Goal: Transaction & Acquisition: Purchase product/service

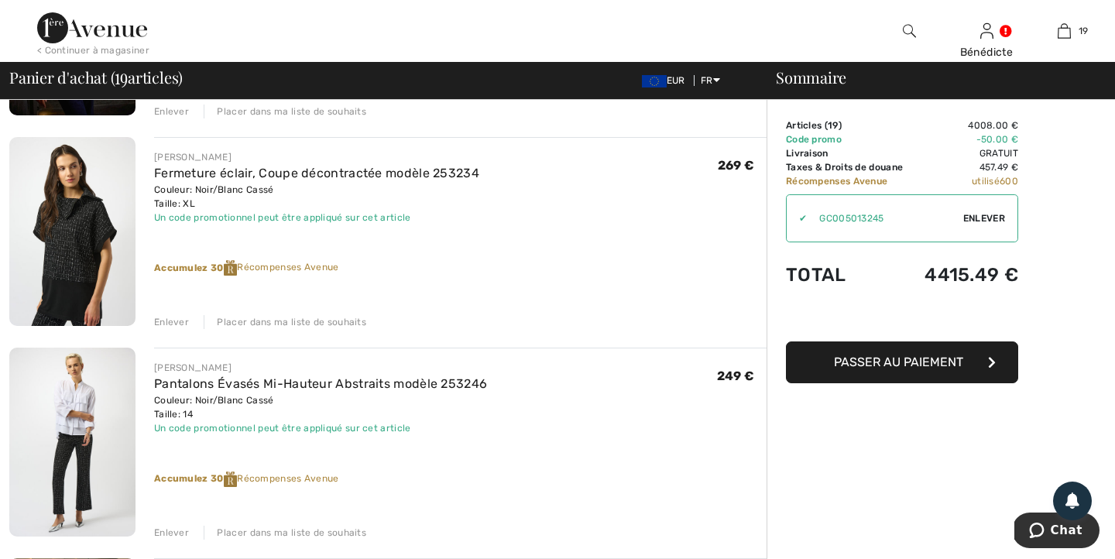
scroll to position [3471, 0]
click at [83, 445] on img at bounding box center [72, 443] width 126 height 189
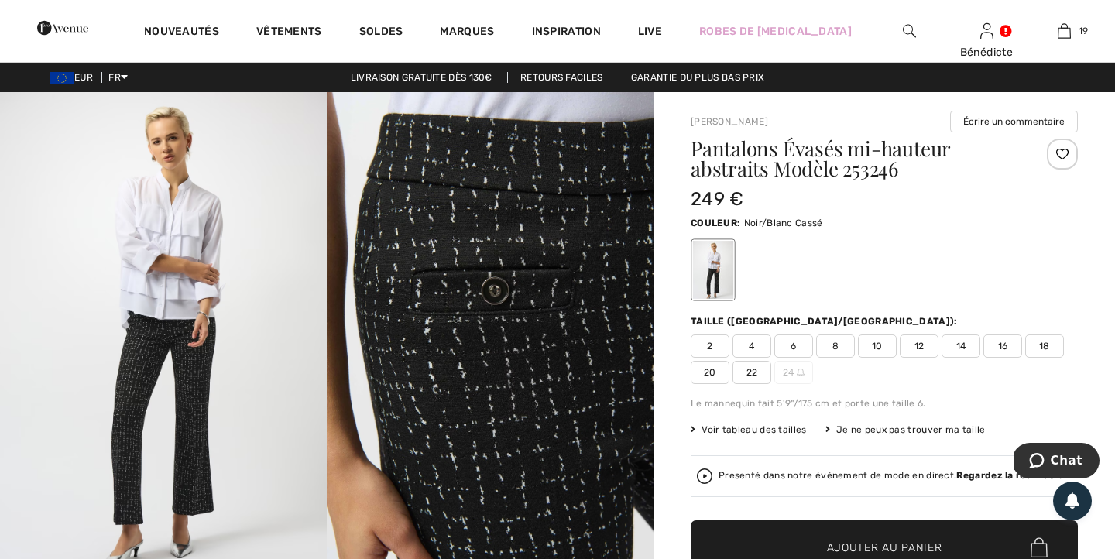
scroll to position [5, 0]
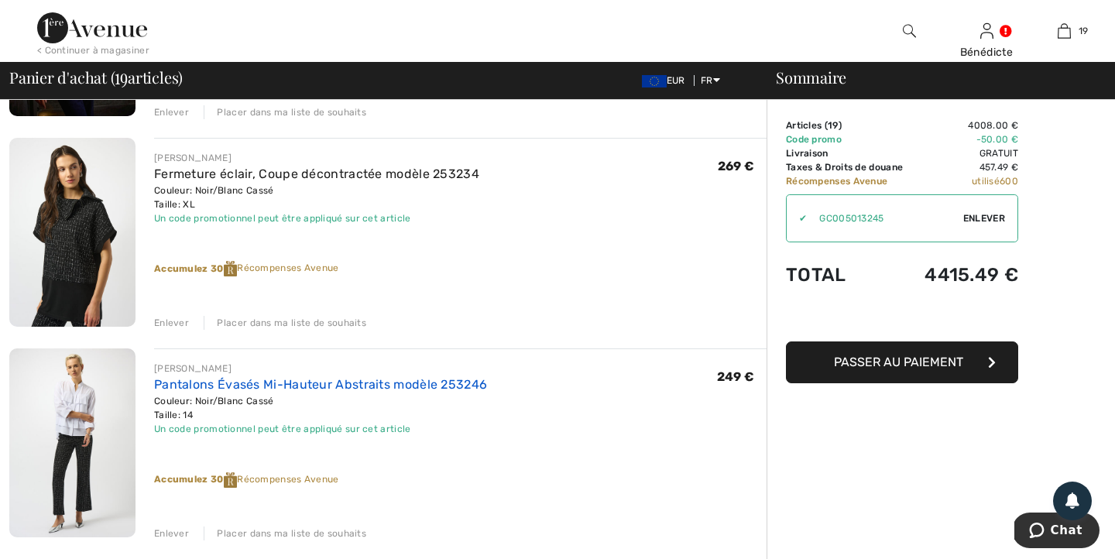
scroll to position [3473, 0]
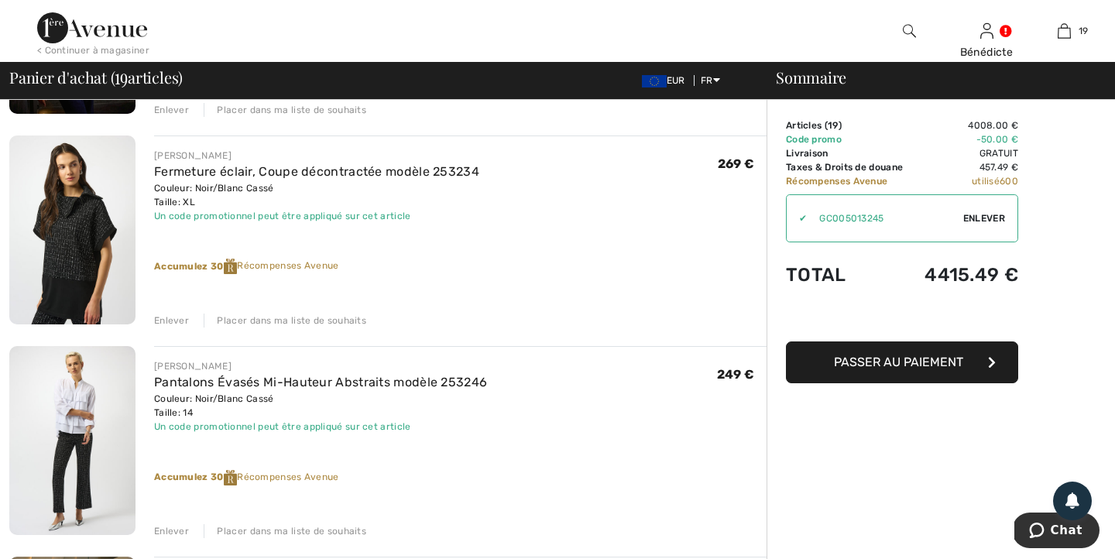
click at [162, 532] on div "Enlever" at bounding box center [171, 531] width 35 height 14
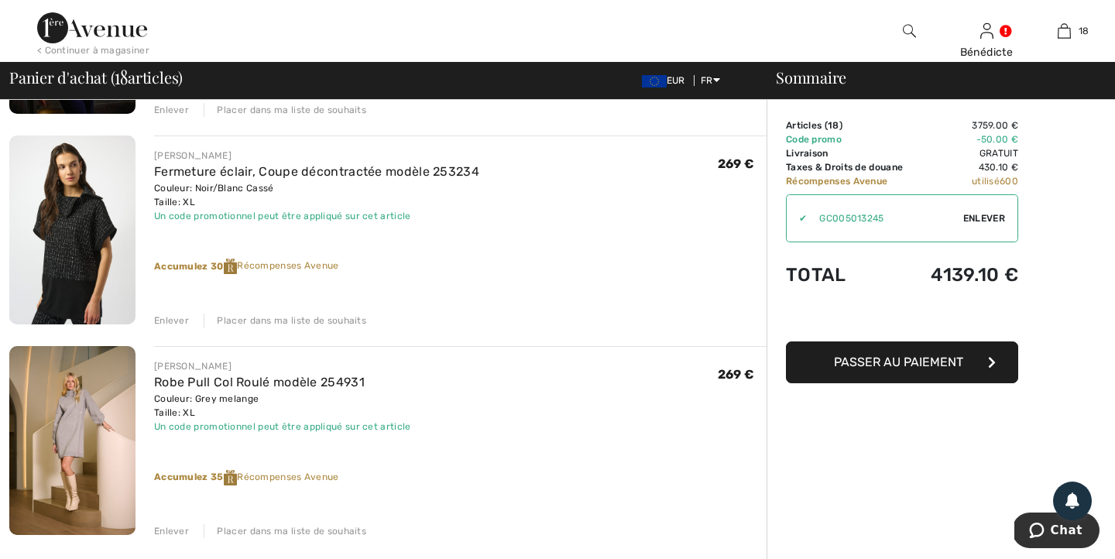
click at [81, 270] on img at bounding box center [72, 230] width 126 height 189
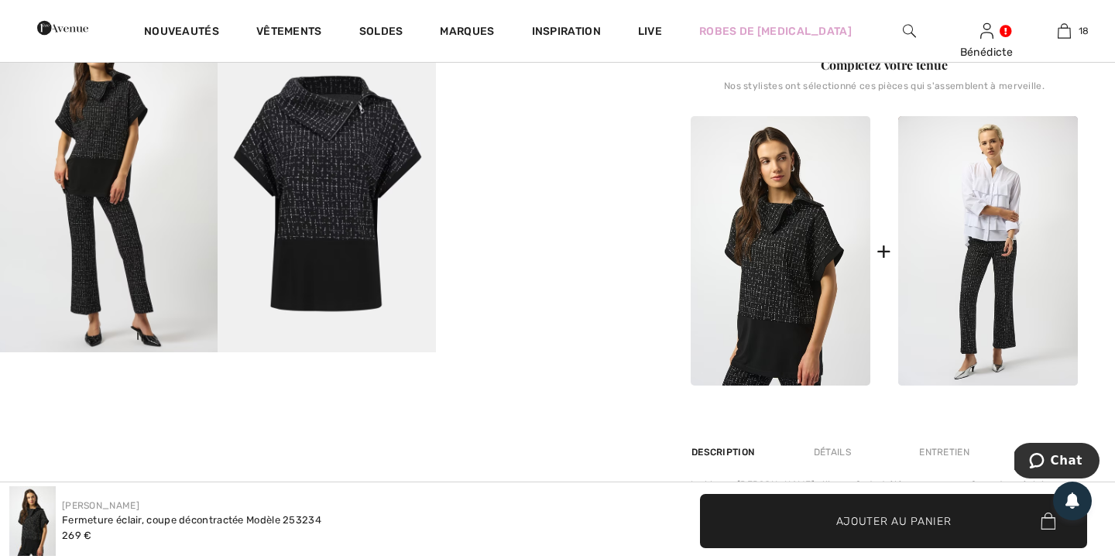
scroll to position [559, 0]
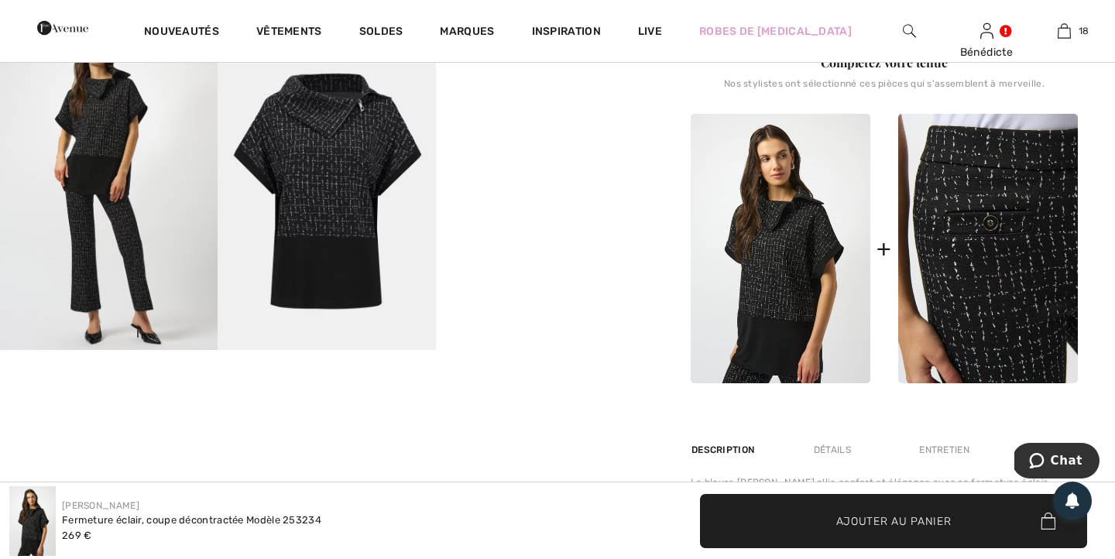
click at [961, 228] on img at bounding box center [988, 249] width 180 height 270
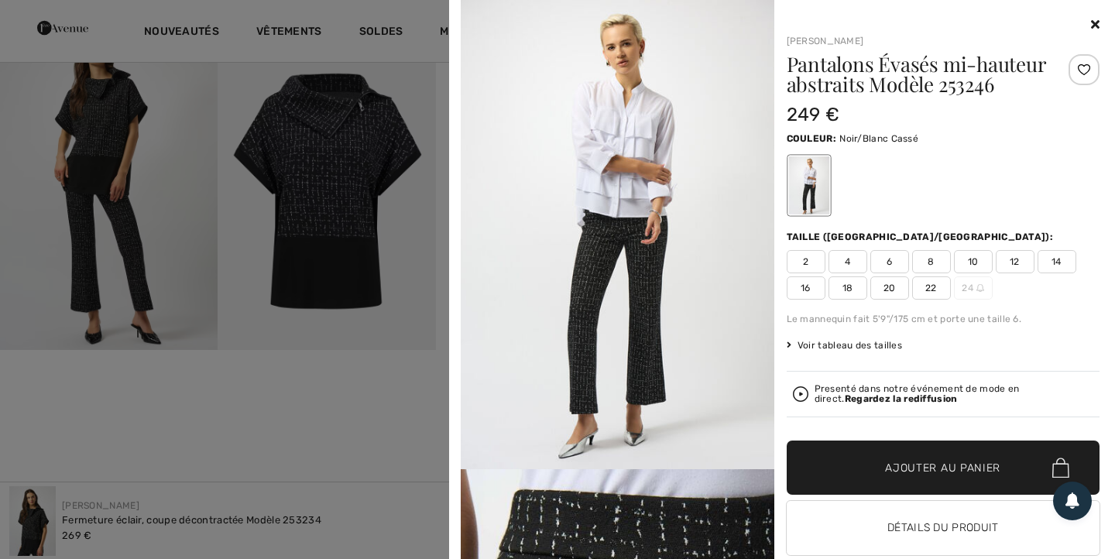
click at [1047, 263] on span "14" at bounding box center [1057, 261] width 39 height 23
click at [893, 473] on span "Ajouter au panier" at bounding box center [942, 468] width 115 height 16
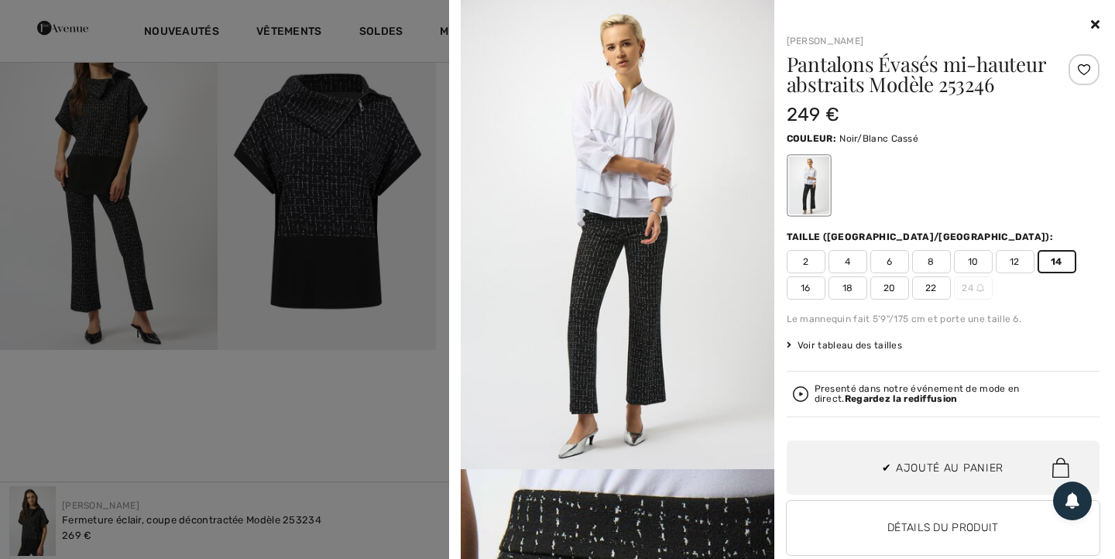
scroll to position [2102, 0]
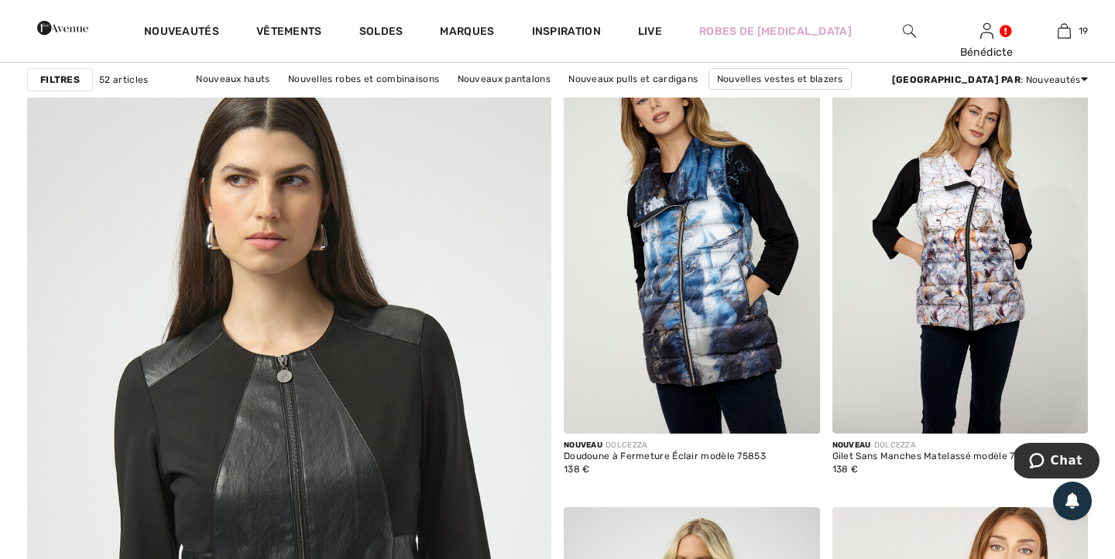
scroll to position [3601, 0]
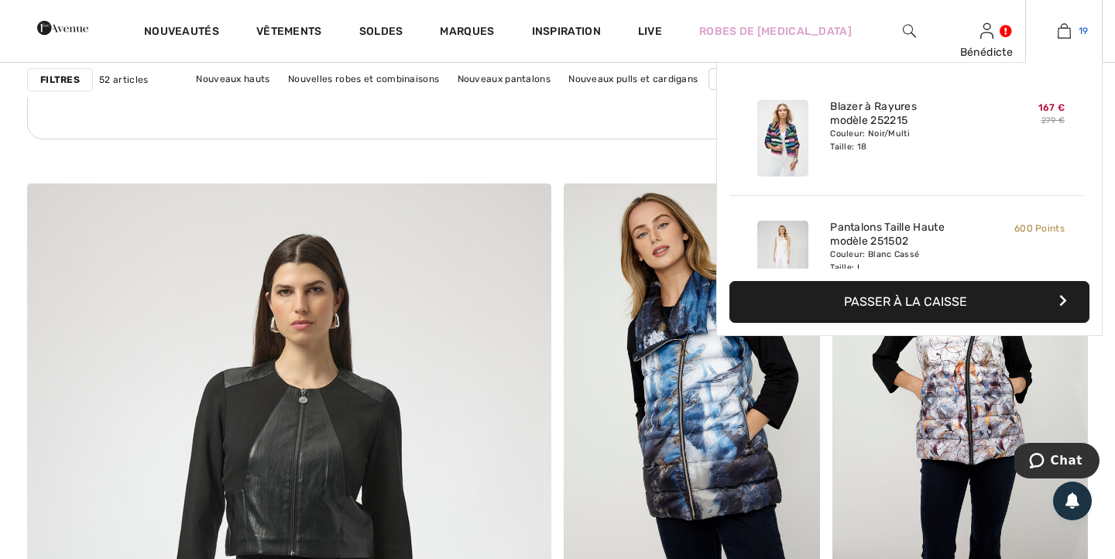
click at [1072, 32] on link "19" at bounding box center [1064, 31] width 76 height 19
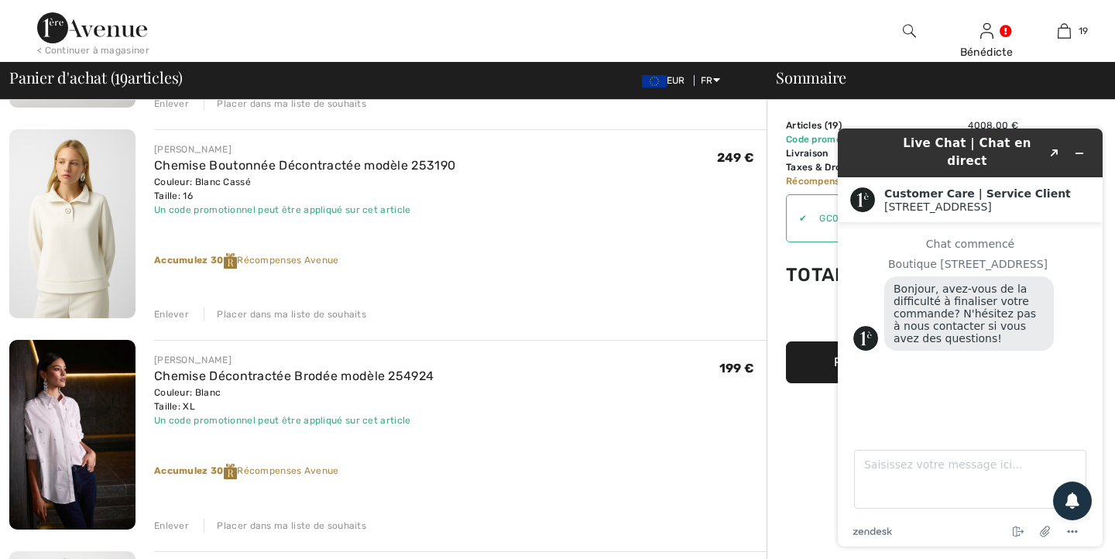
scroll to position [3059, 0]
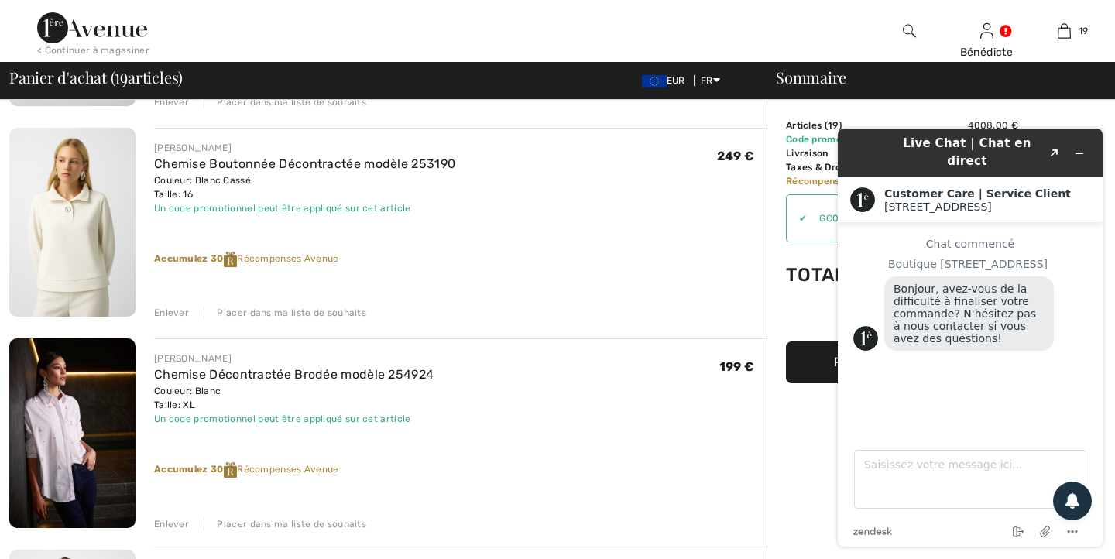
click at [91, 410] on img at bounding box center [72, 432] width 126 height 189
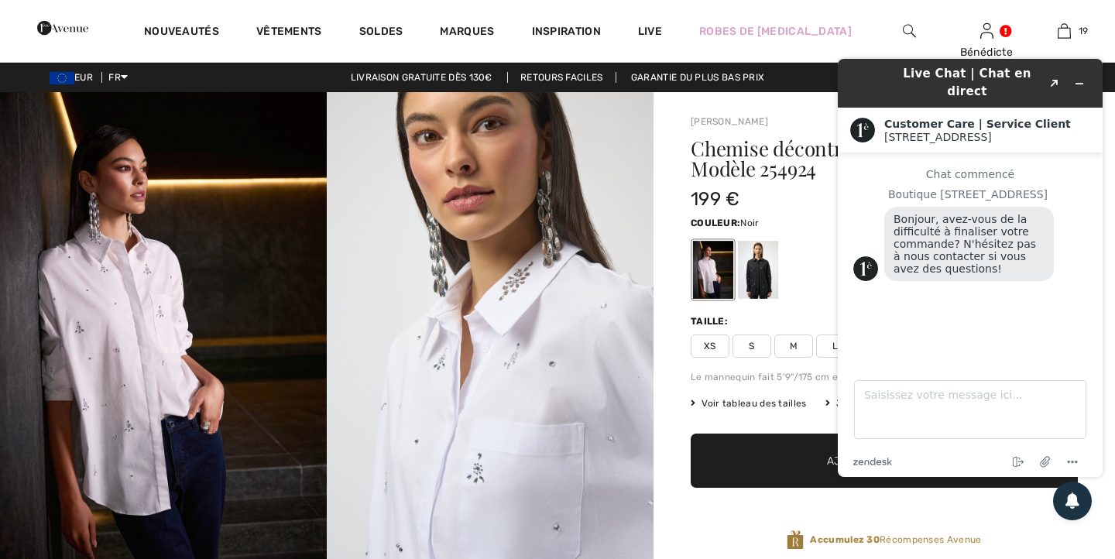
click at [754, 260] on div at bounding box center [758, 270] width 40 height 58
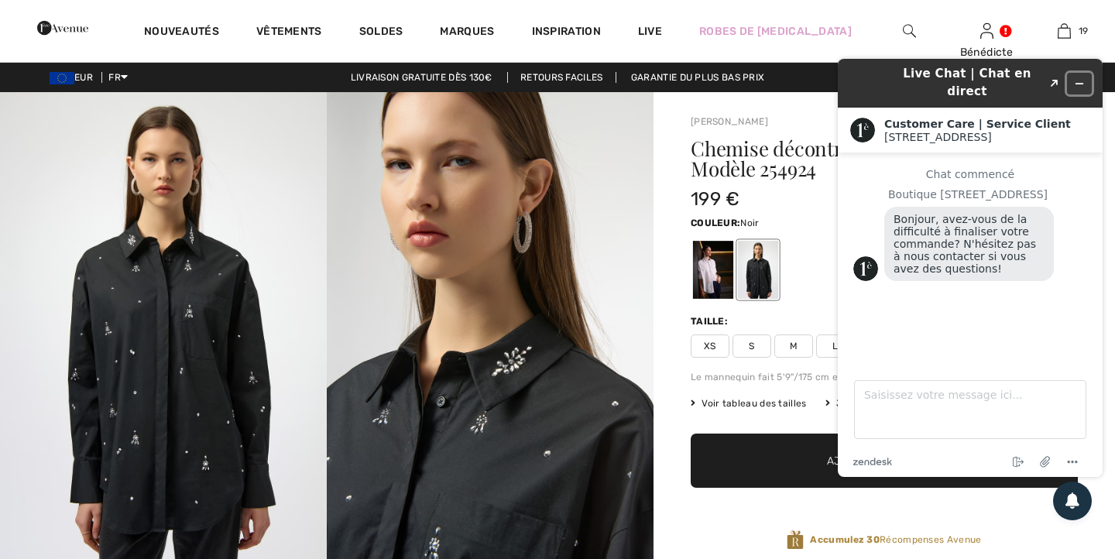
click at [1081, 84] on icon "Réduire le widget" at bounding box center [1080, 84] width 7 height 0
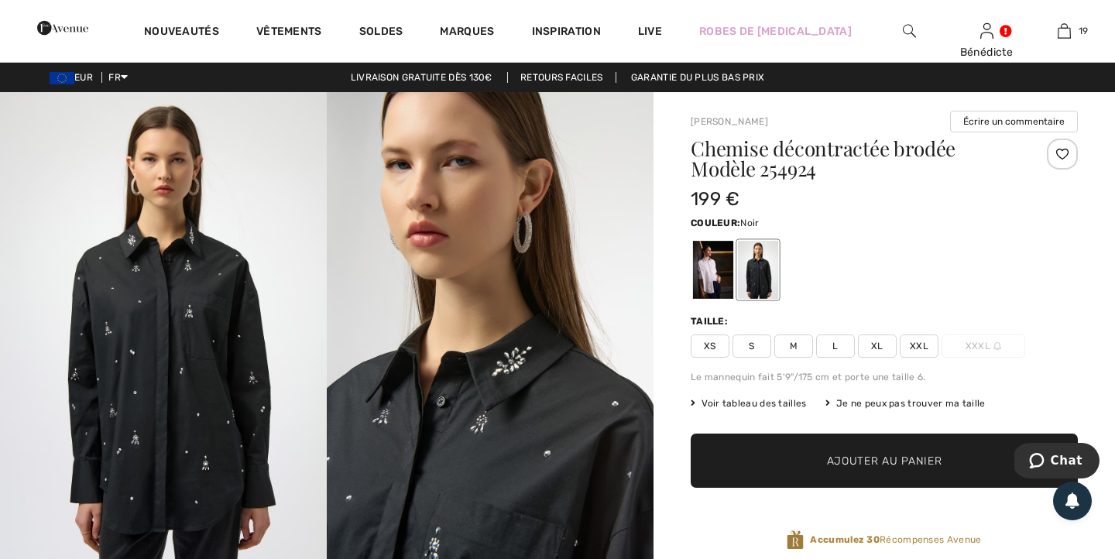
click at [870, 343] on span "XL" at bounding box center [877, 346] width 39 height 23
click at [822, 458] on span "✔ Ajouté au panier" at bounding box center [862, 461] width 122 height 16
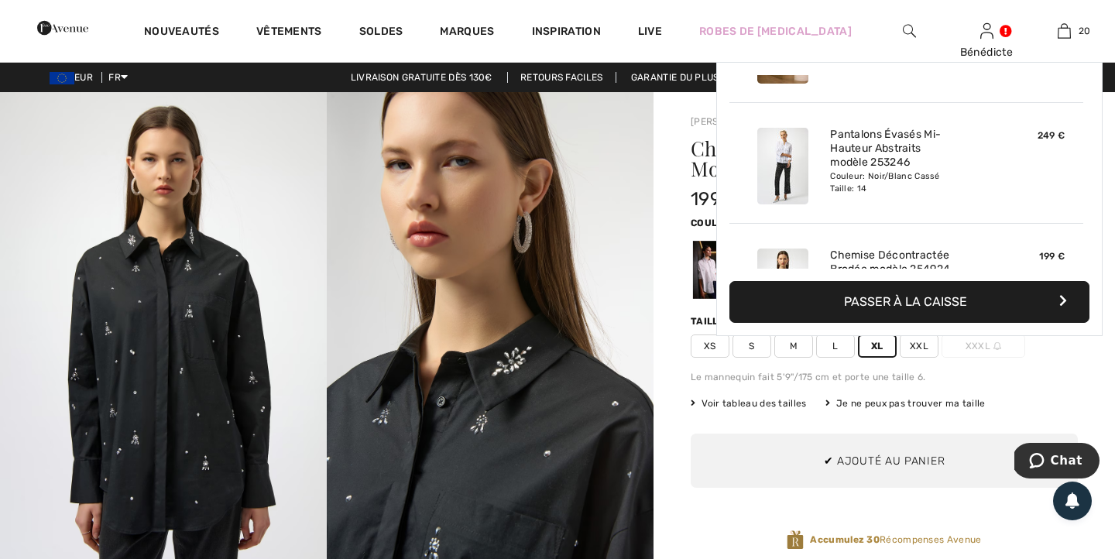
scroll to position [2223, 0]
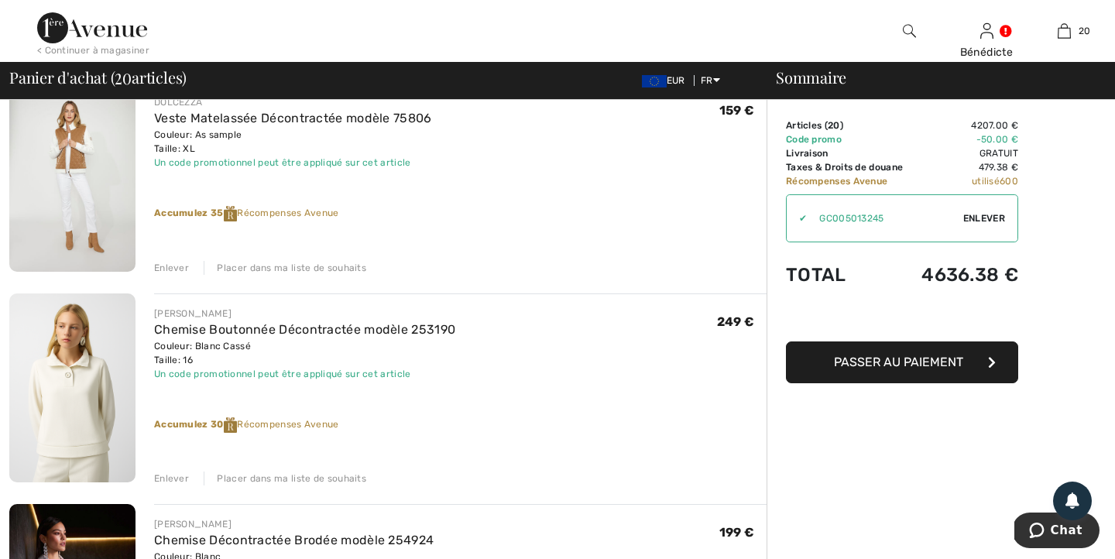
scroll to position [2897, 0]
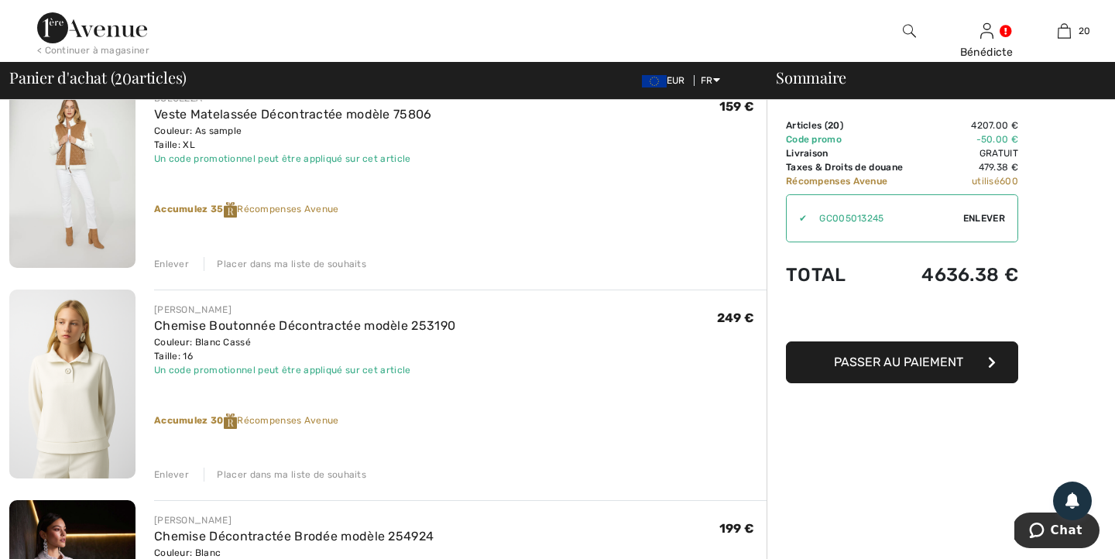
click at [159, 476] on div "Enlever" at bounding box center [171, 475] width 35 height 14
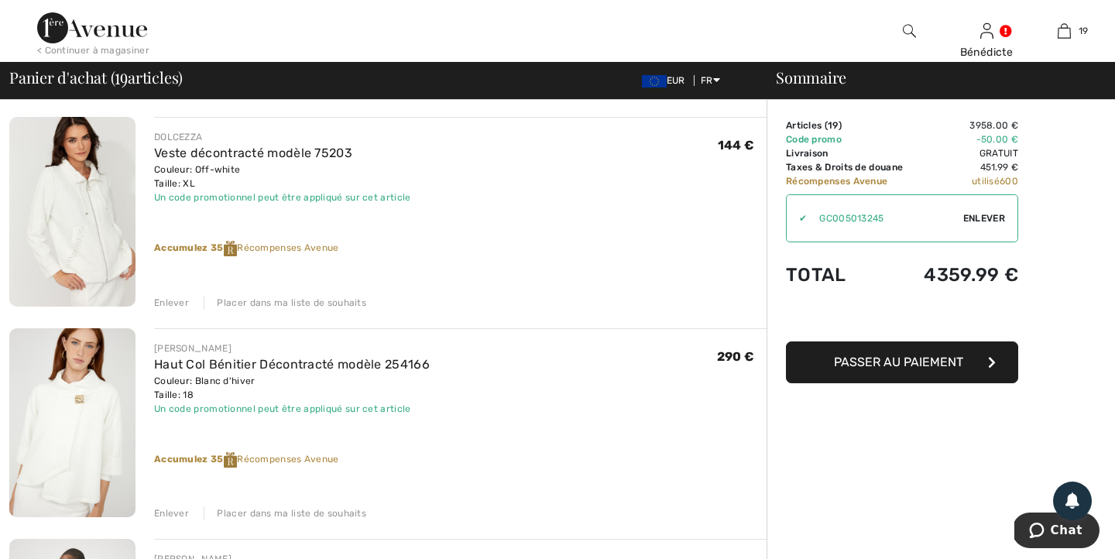
scroll to position [2208, 0]
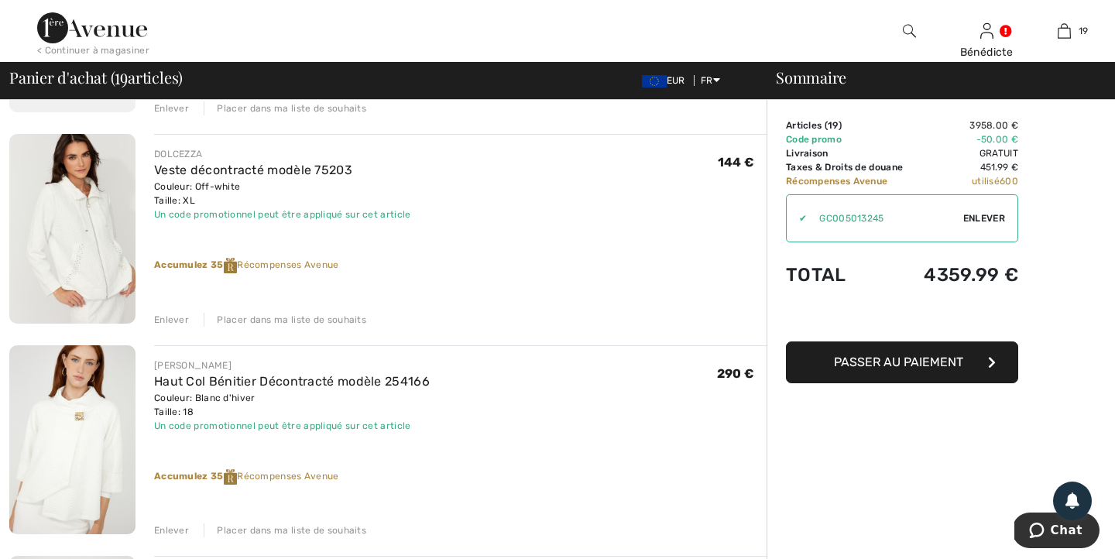
click at [171, 316] on div "Enlever" at bounding box center [171, 320] width 35 height 14
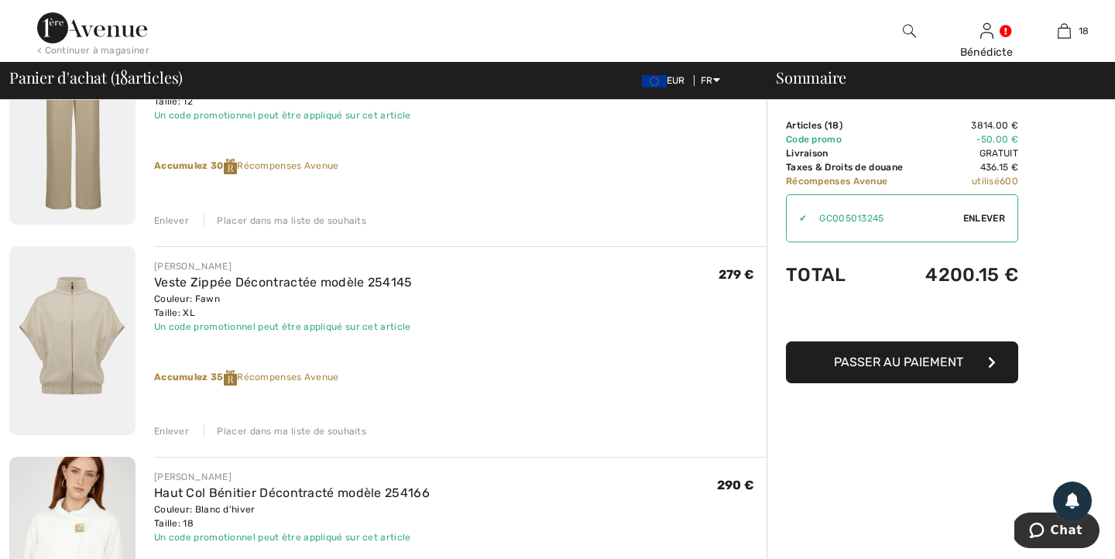
scroll to position [1886, 0]
click at [170, 431] on div "Enlever" at bounding box center [171, 431] width 35 height 14
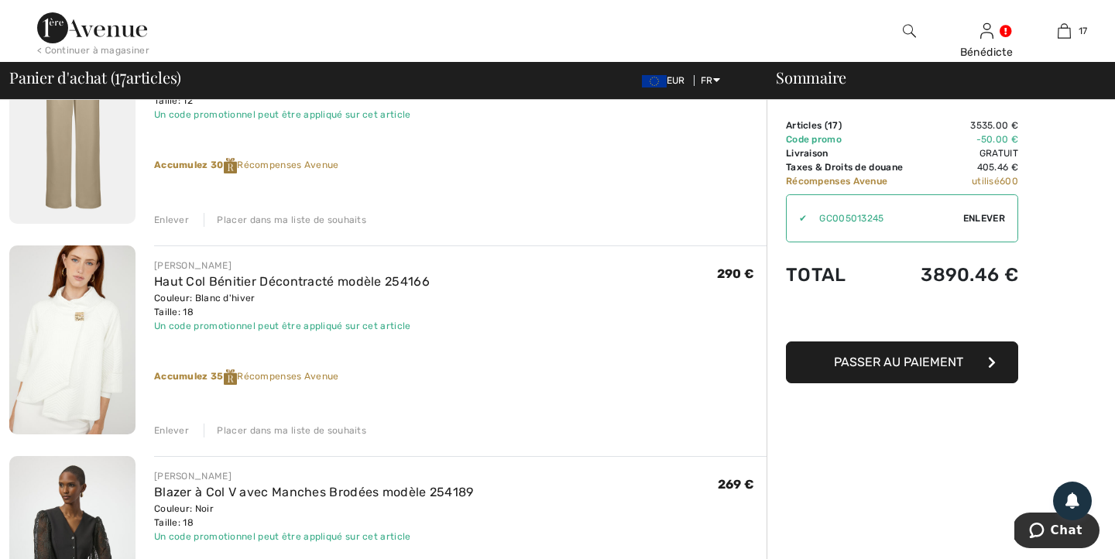
click at [178, 214] on div "Enlever" at bounding box center [171, 220] width 35 height 14
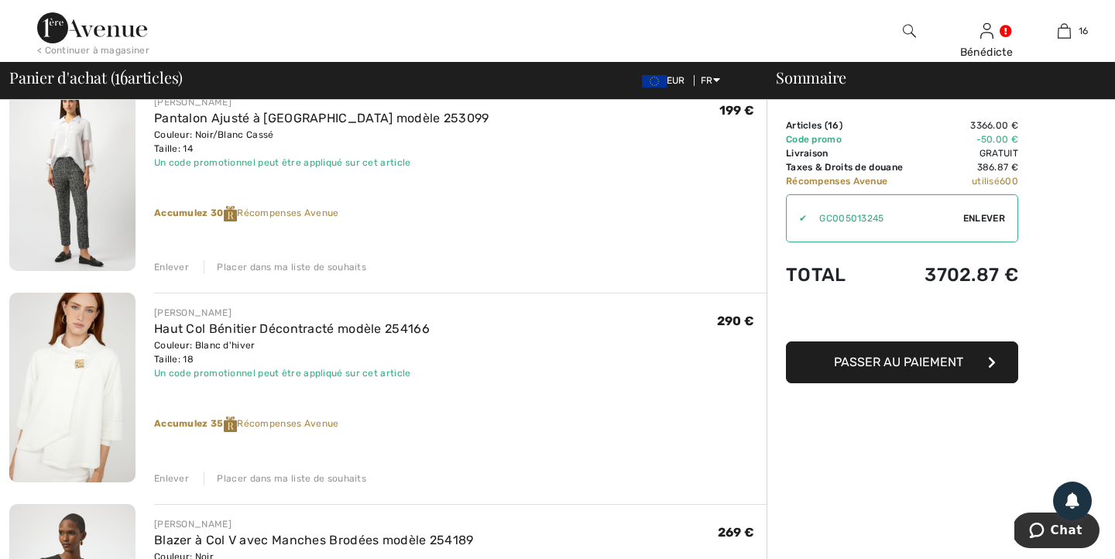
scroll to position [1455, 0]
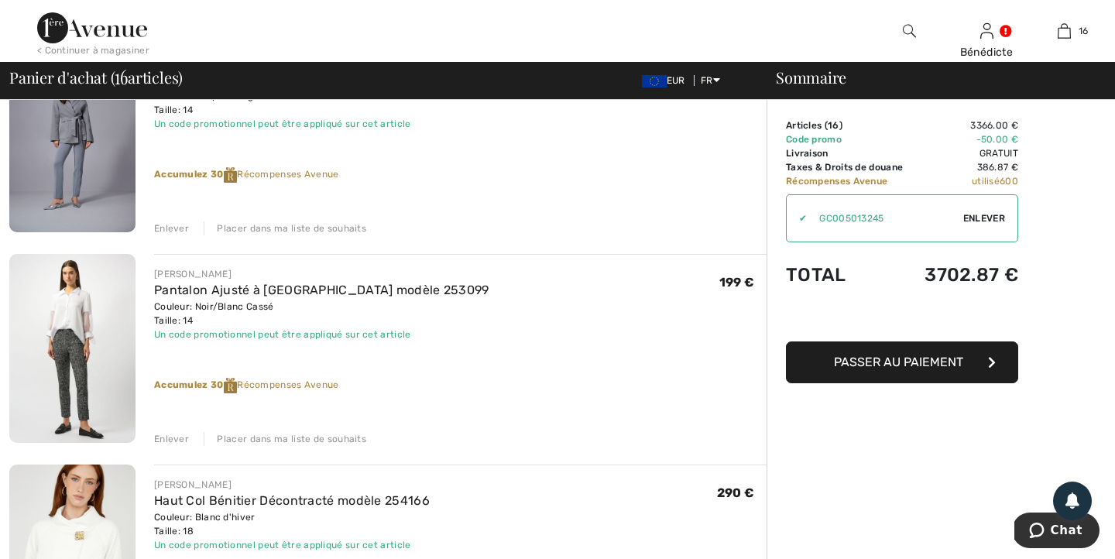
click at [89, 349] on img at bounding box center [72, 348] width 126 height 189
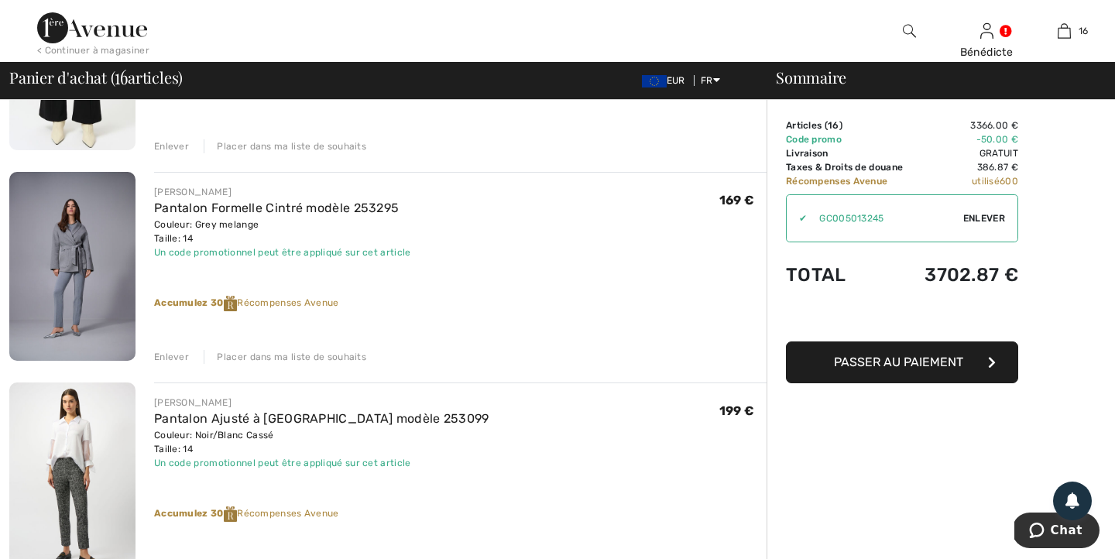
scroll to position [1324, 0]
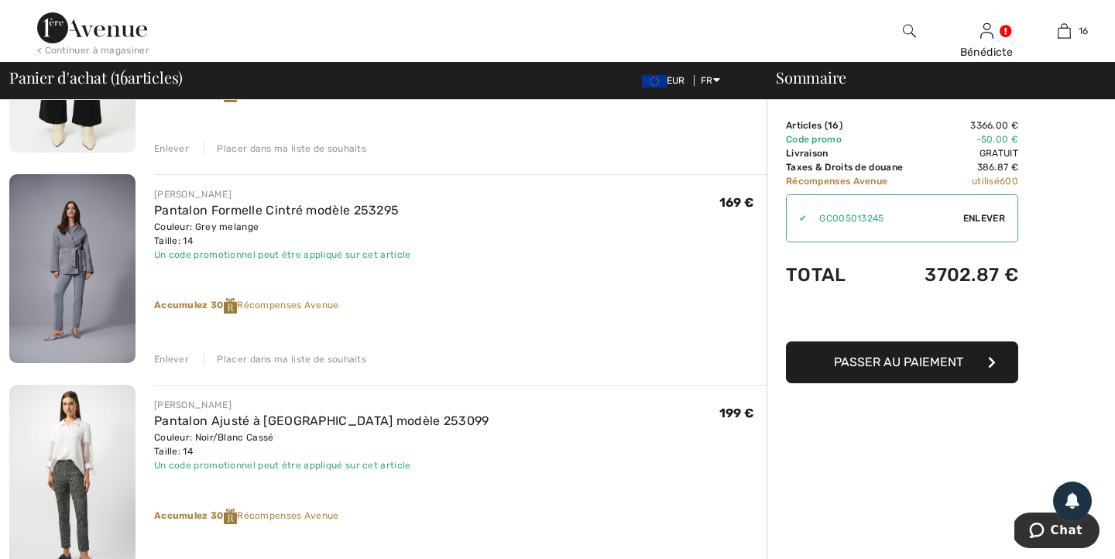
click at [60, 259] on img at bounding box center [72, 268] width 126 height 189
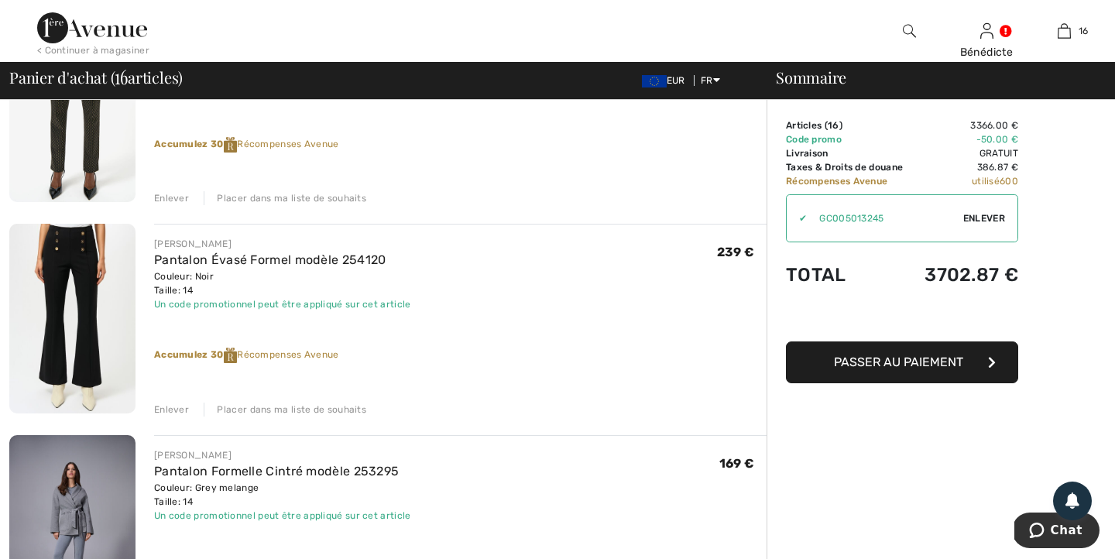
scroll to position [1054, 0]
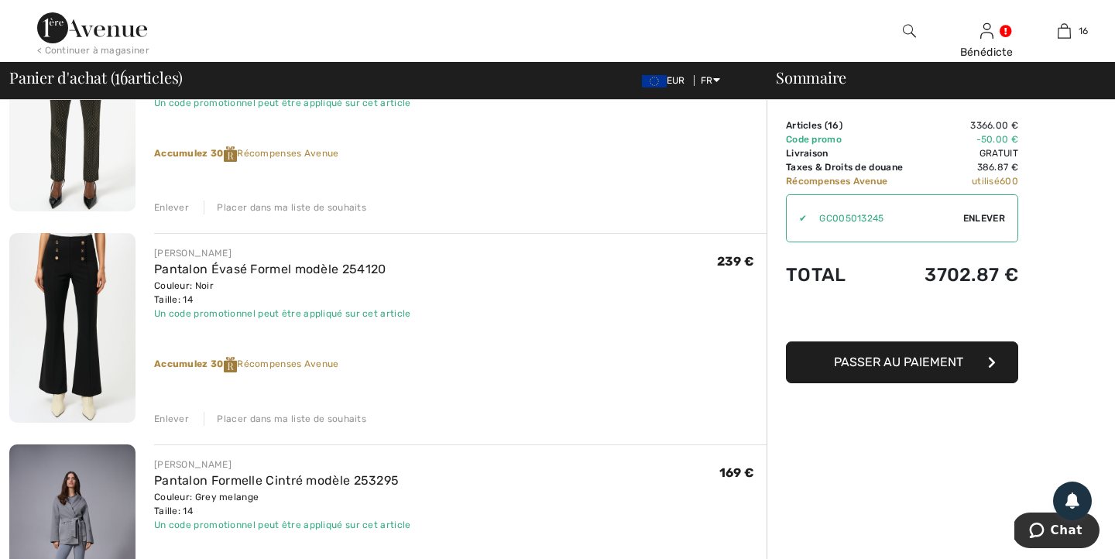
click at [161, 419] on div "Enlever" at bounding box center [171, 419] width 35 height 14
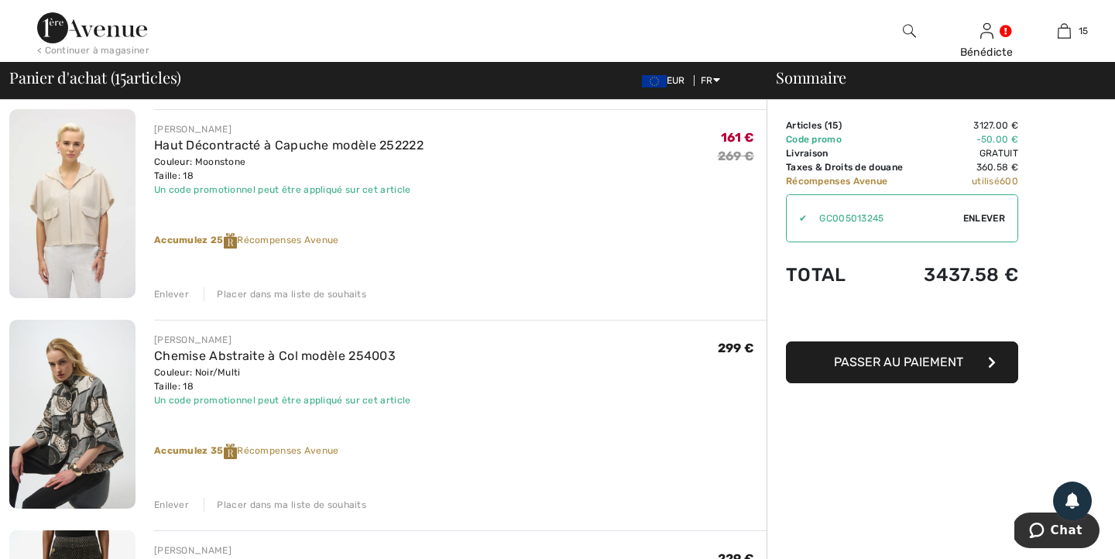
scroll to position [548, 0]
click at [173, 293] on div "Enlever" at bounding box center [171, 293] width 35 height 14
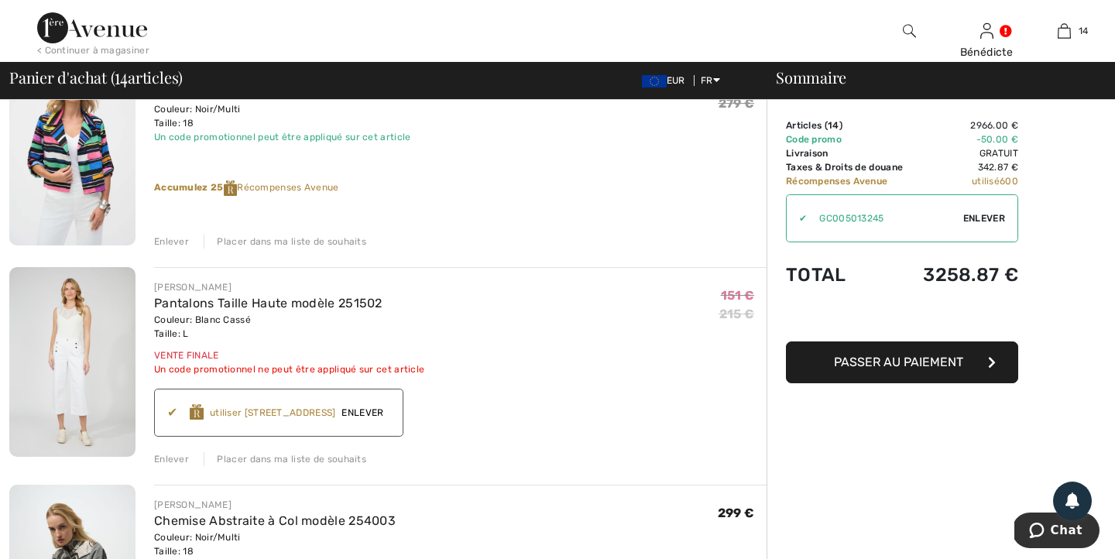
scroll to position [174, 0]
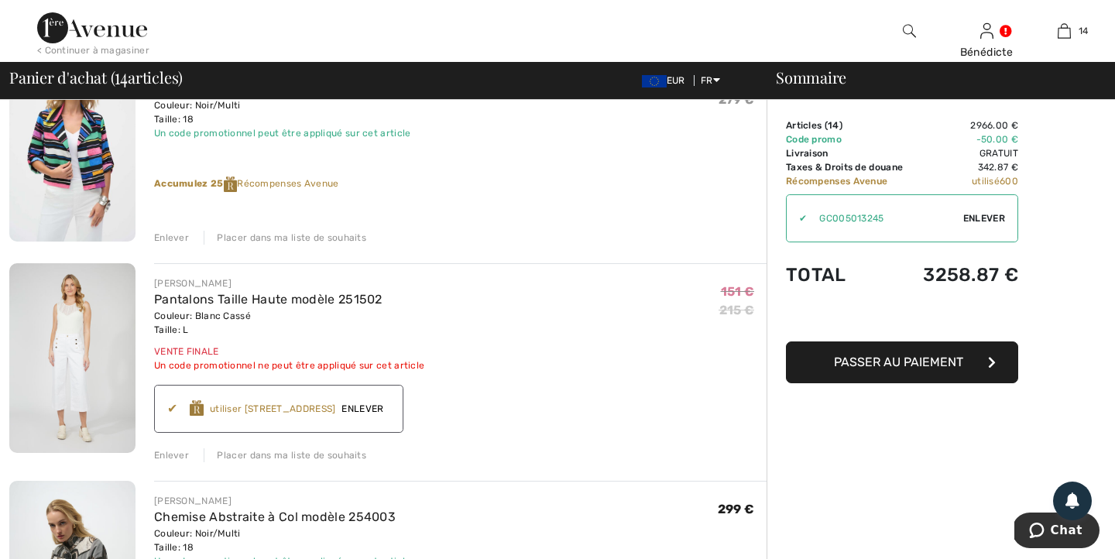
click at [164, 452] on div "Enlever" at bounding box center [171, 455] width 35 height 14
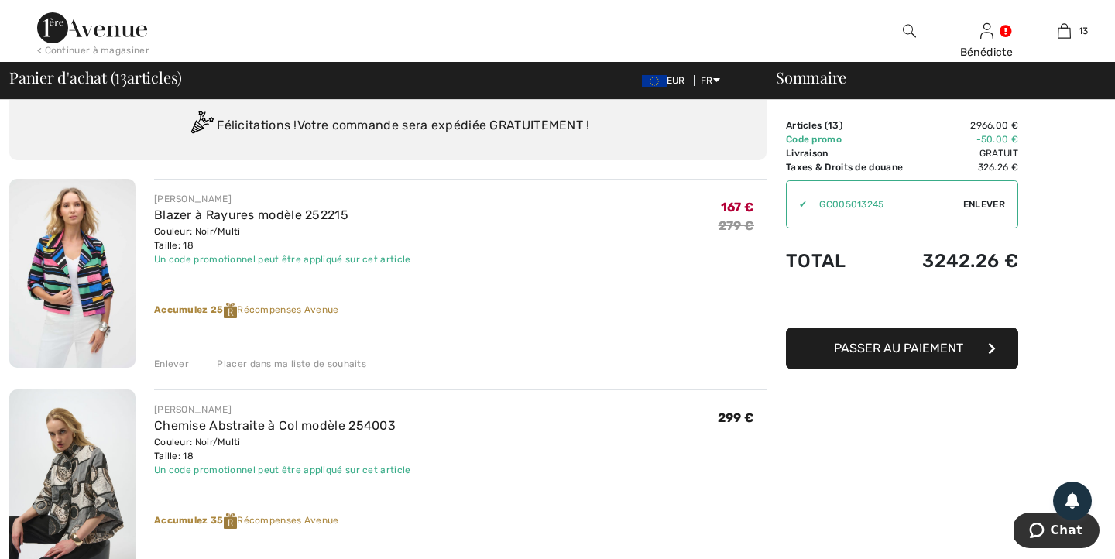
scroll to position [36, 0]
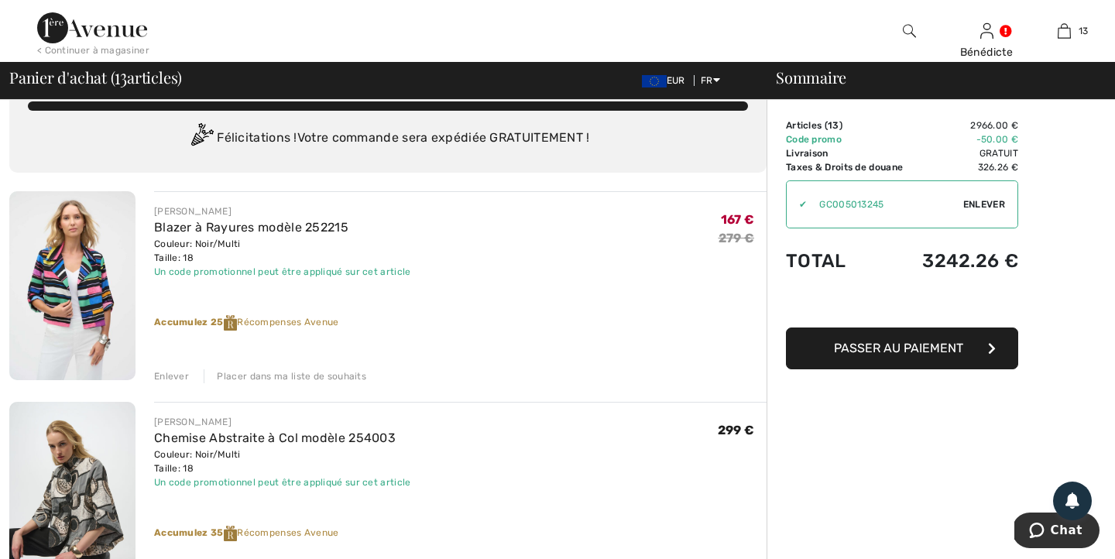
click at [171, 374] on div "Enlever" at bounding box center [171, 376] width 35 height 14
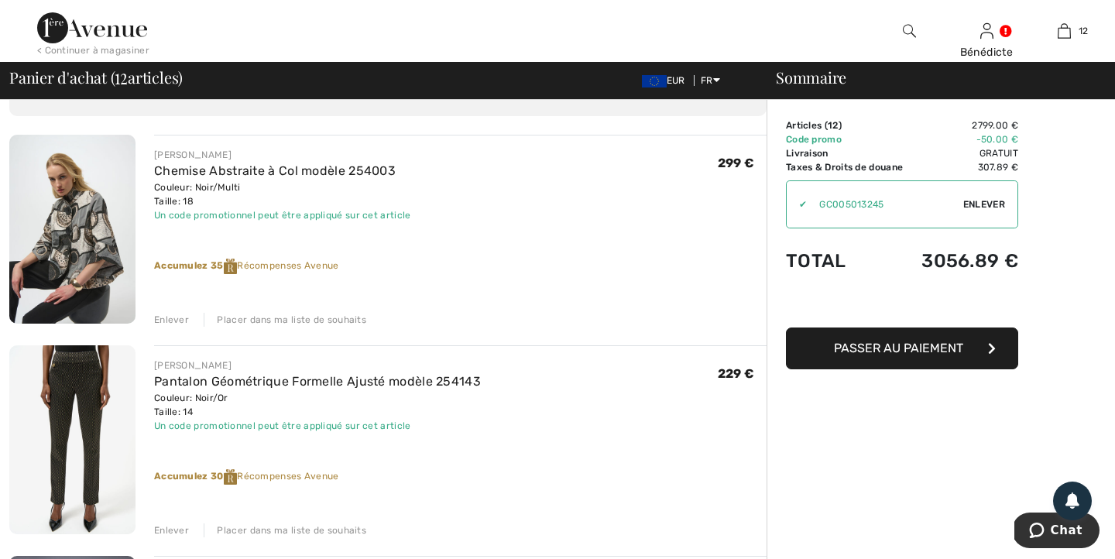
scroll to position [0, 0]
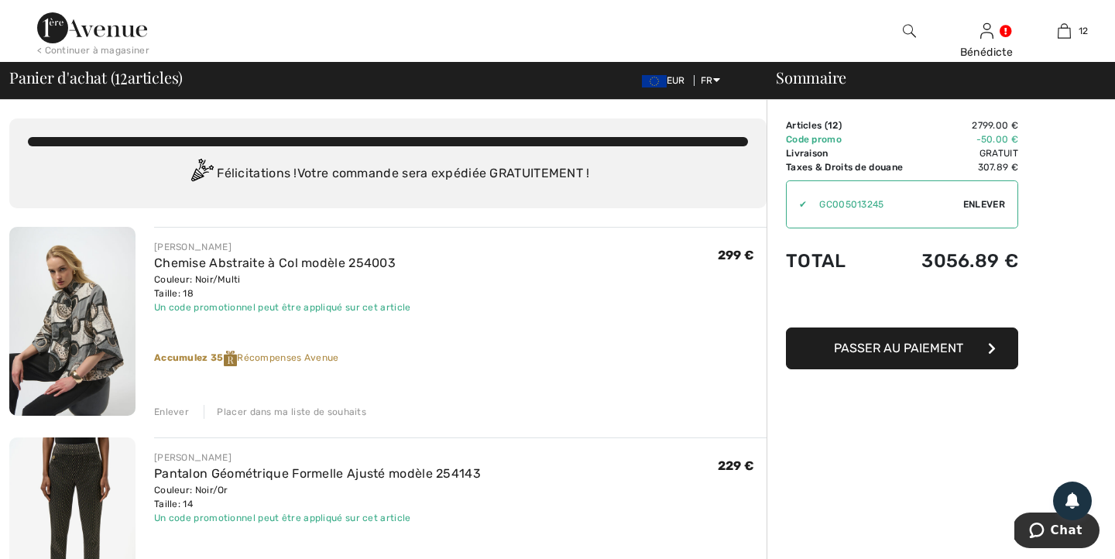
click at [168, 408] on div "Enlever" at bounding box center [171, 412] width 35 height 14
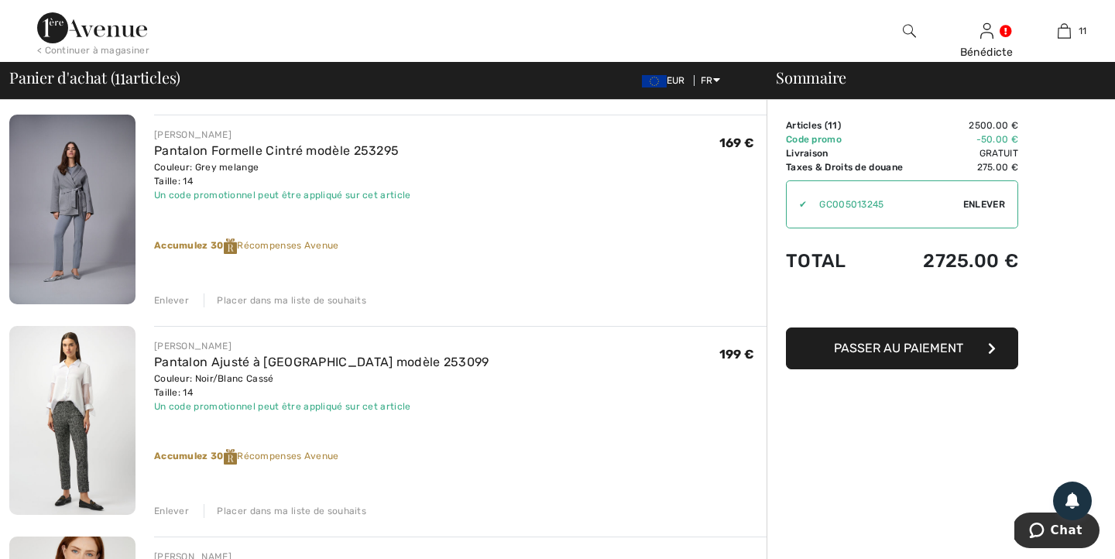
scroll to position [319, 0]
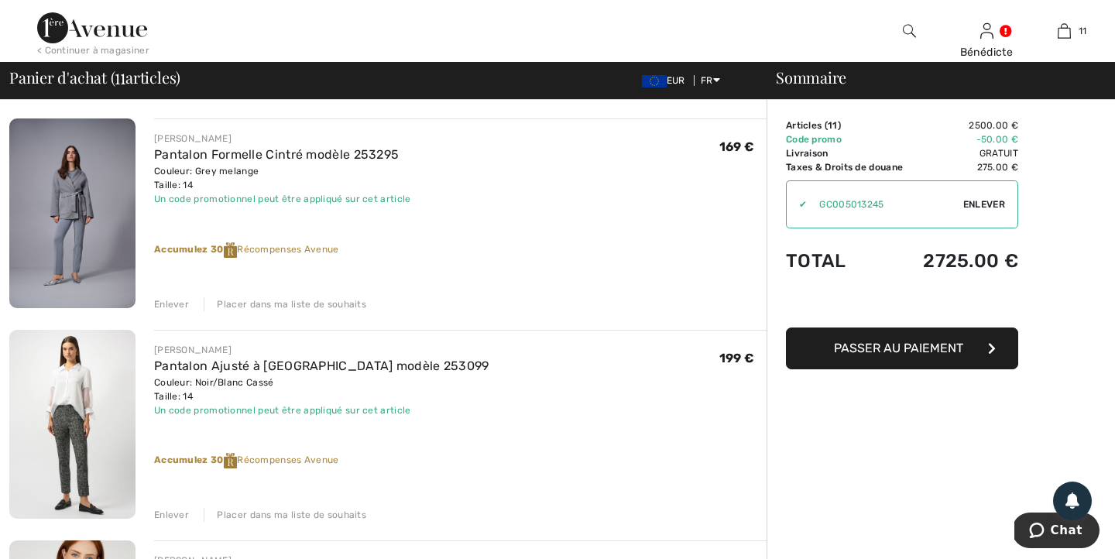
click at [171, 303] on div "Enlever" at bounding box center [171, 304] width 35 height 14
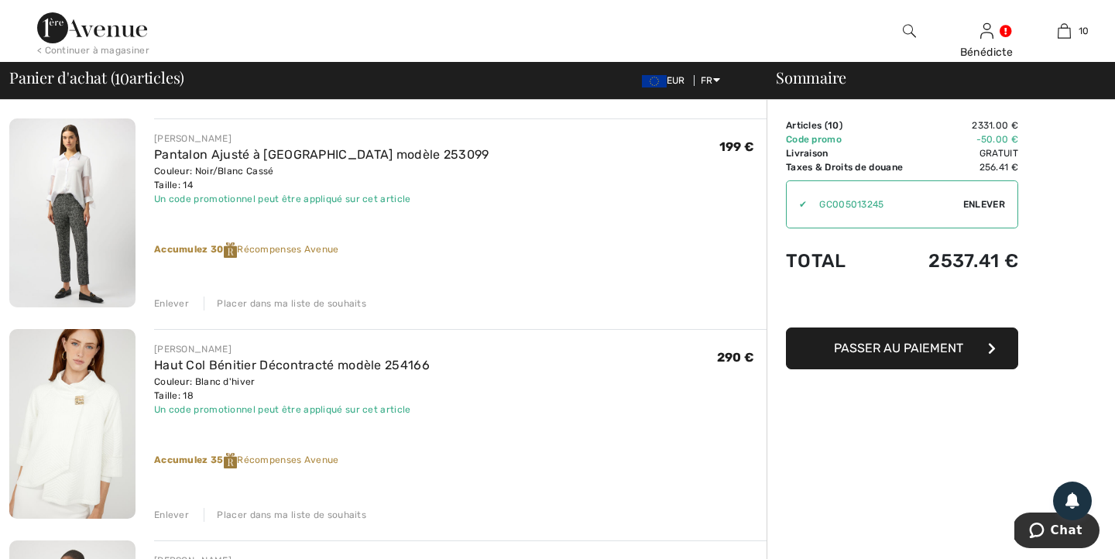
click at [168, 509] on div "Enlever" at bounding box center [171, 515] width 35 height 14
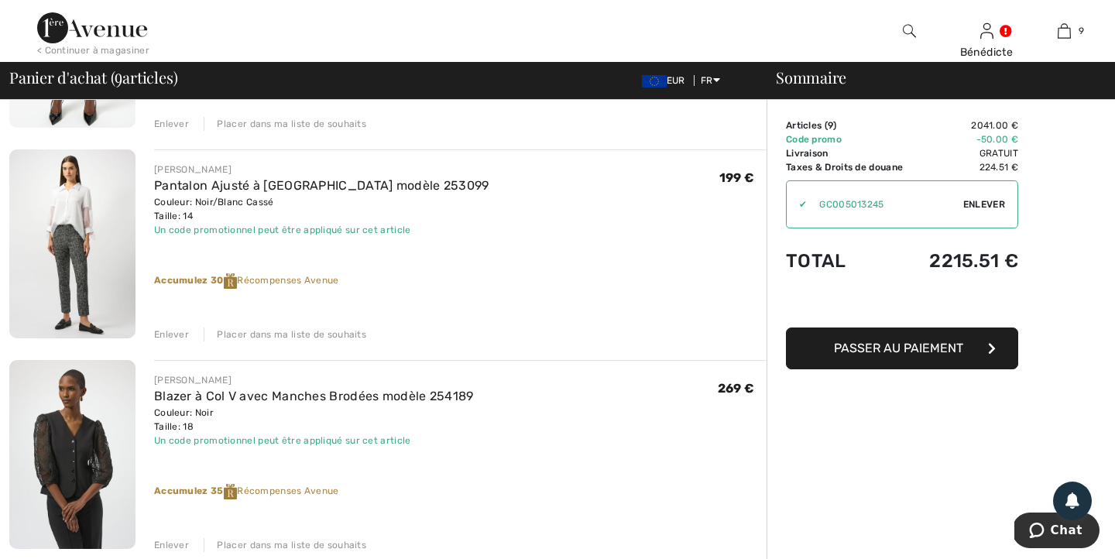
scroll to position [286, 0]
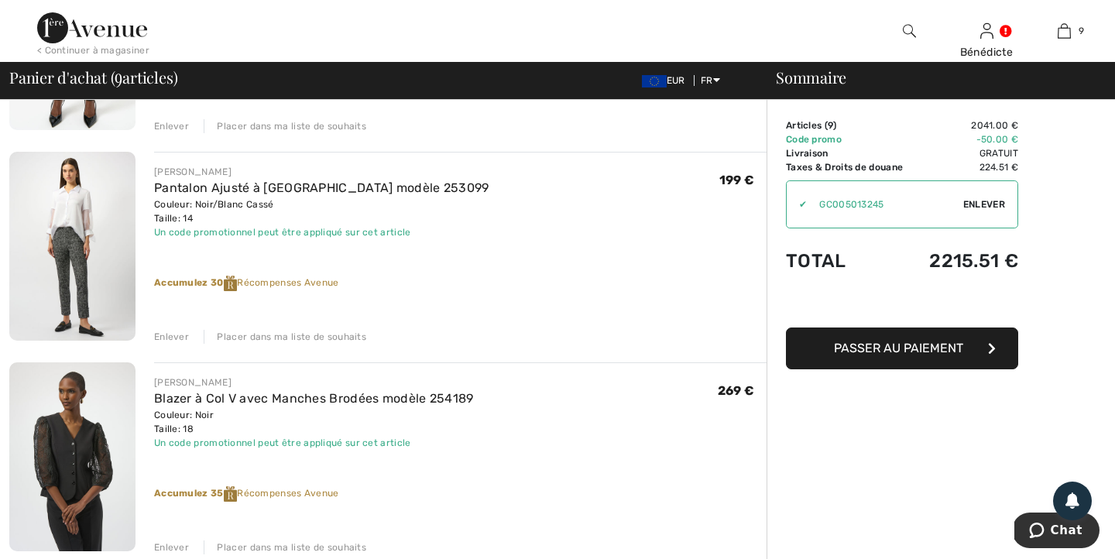
click at [170, 331] on div "Enlever" at bounding box center [171, 337] width 35 height 14
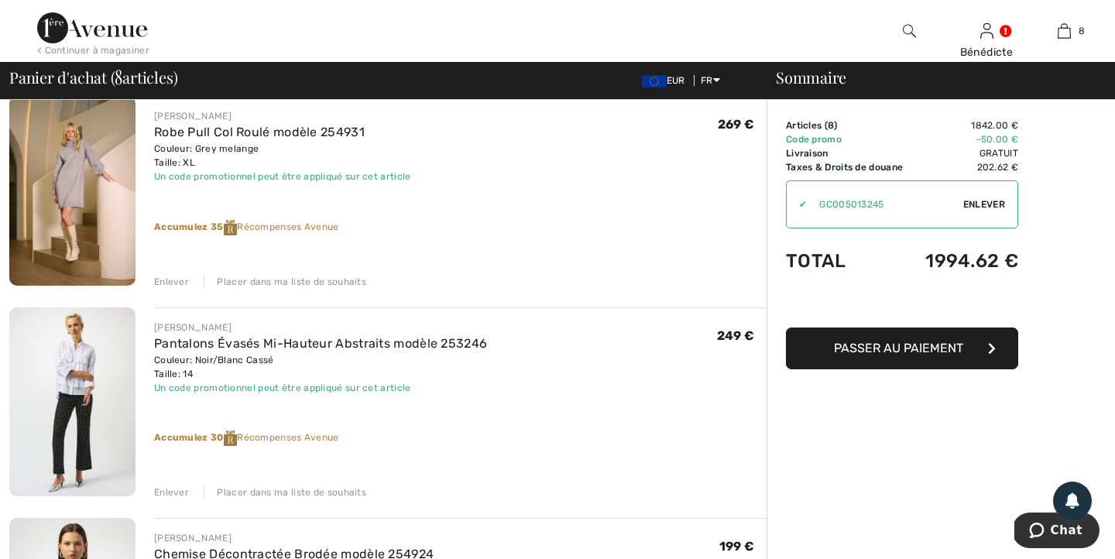
scroll to position [1180, 0]
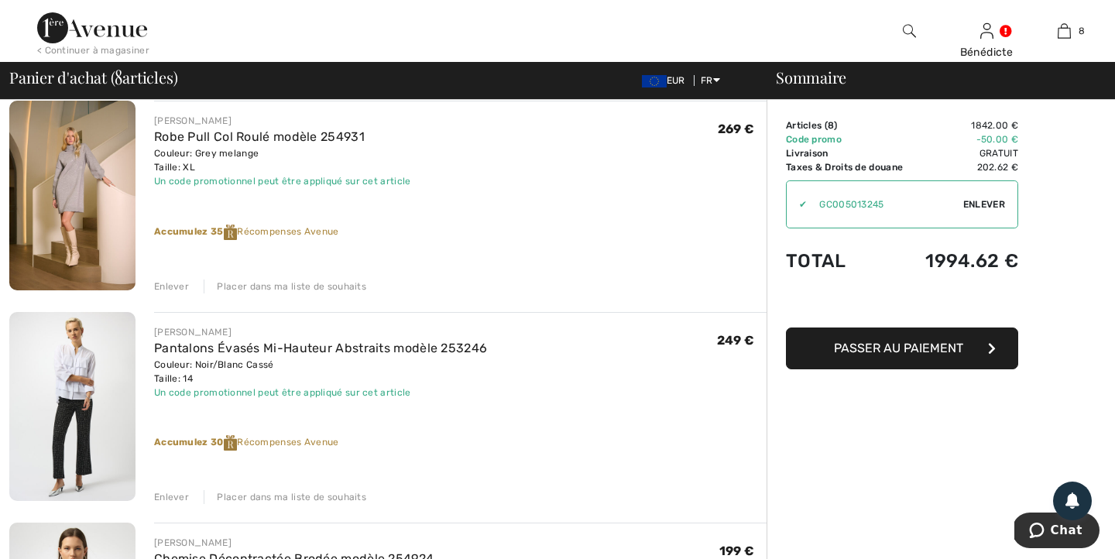
click at [178, 283] on div "Enlever" at bounding box center [171, 287] width 35 height 14
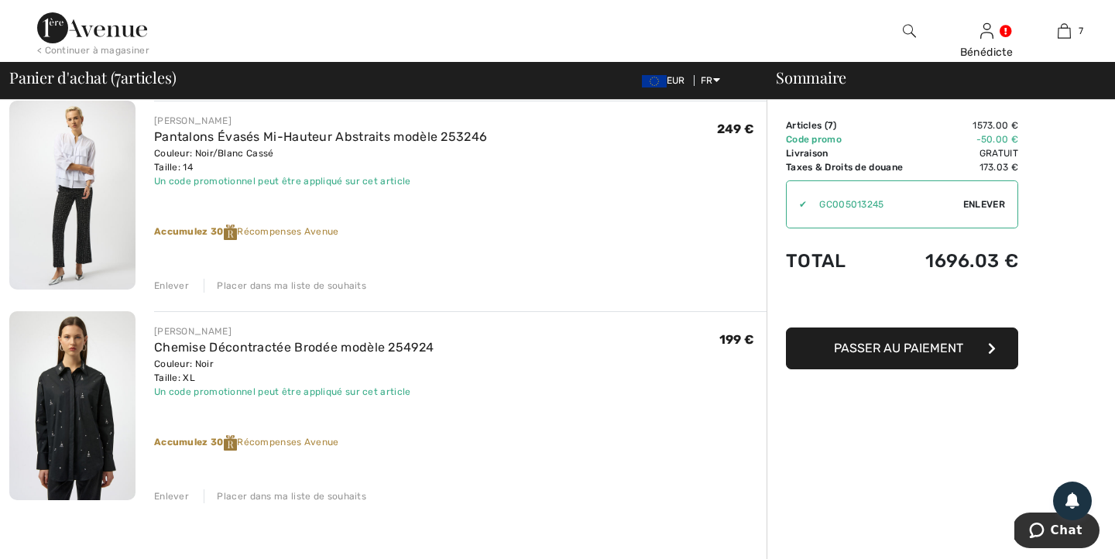
click at [167, 287] on div "Enlever" at bounding box center [171, 286] width 35 height 14
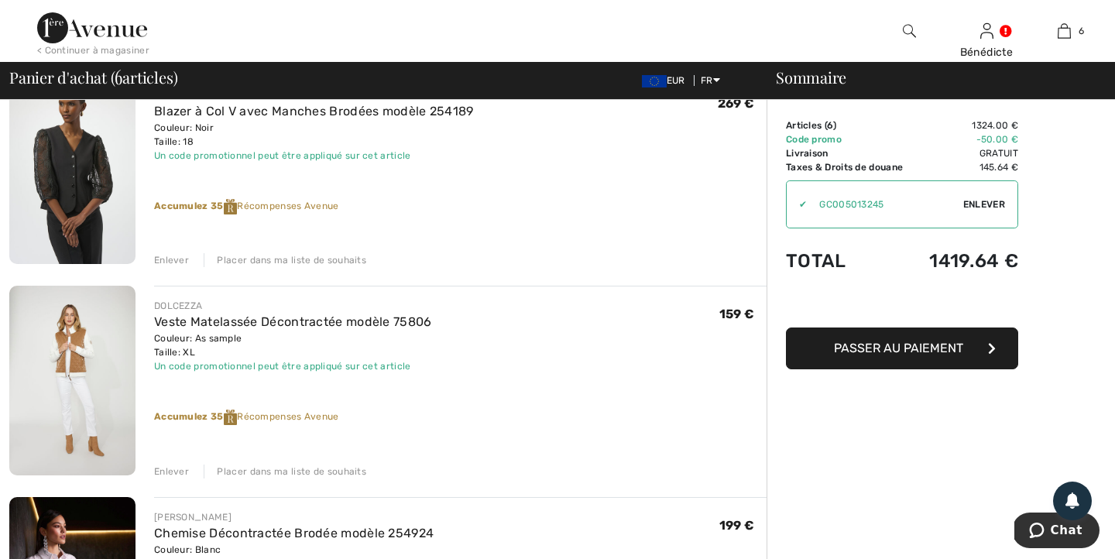
scroll to position [367, 0]
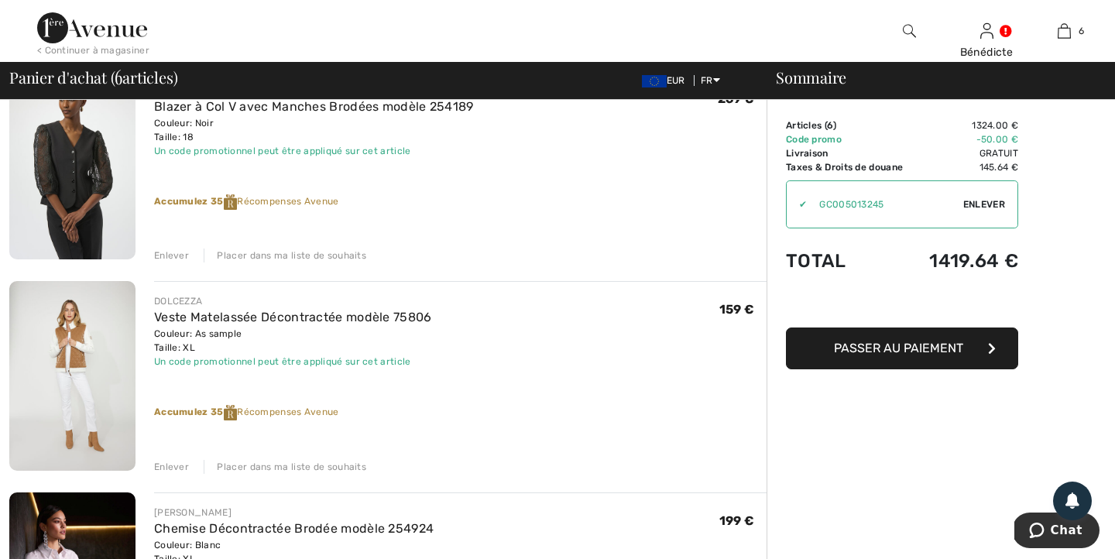
click at [92, 384] on img at bounding box center [72, 375] width 126 height 189
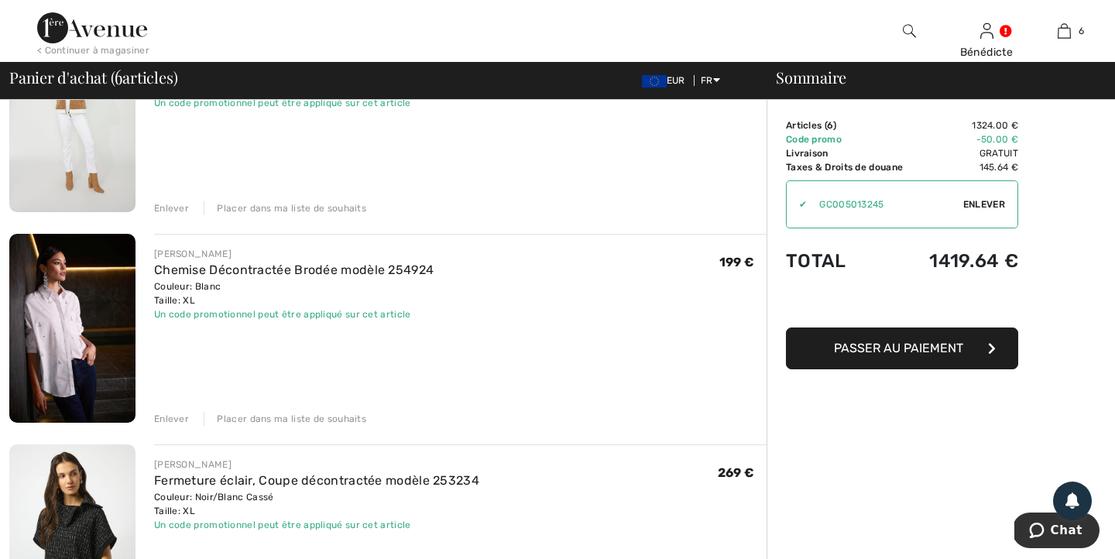
scroll to position [621, 0]
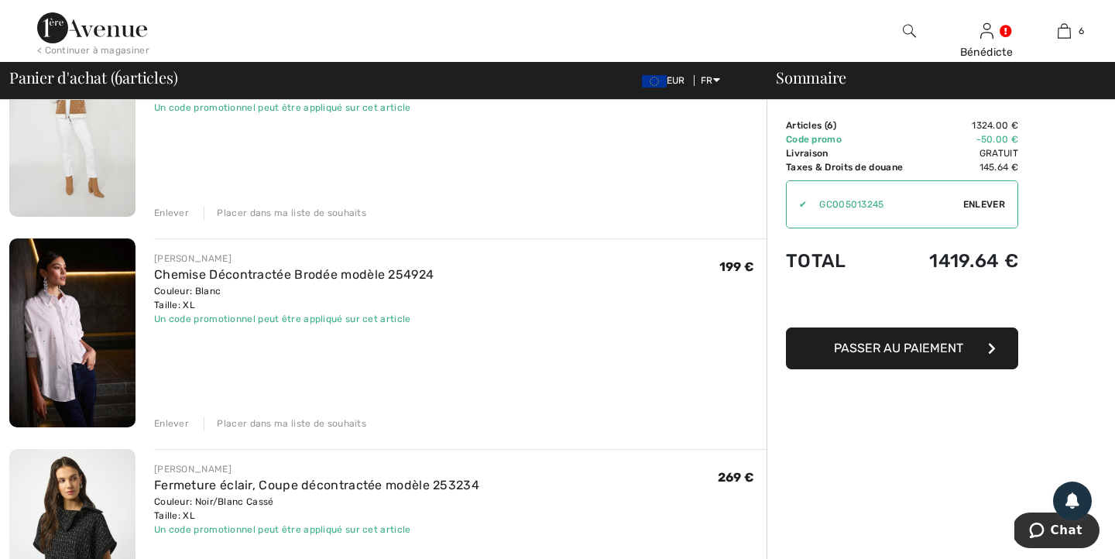
click at [910, 26] on img at bounding box center [909, 31] width 13 height 19
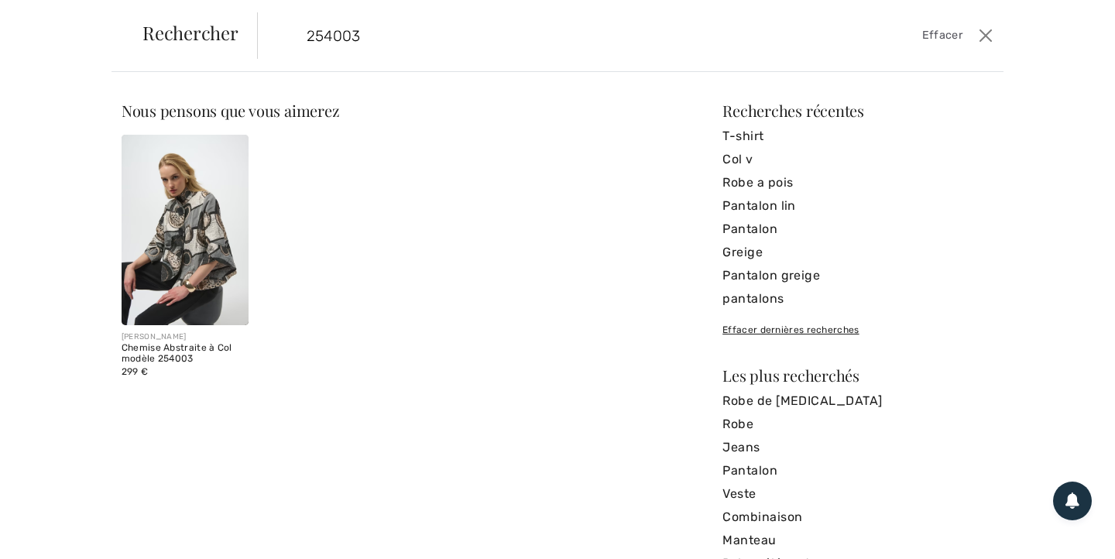
type input "254003"
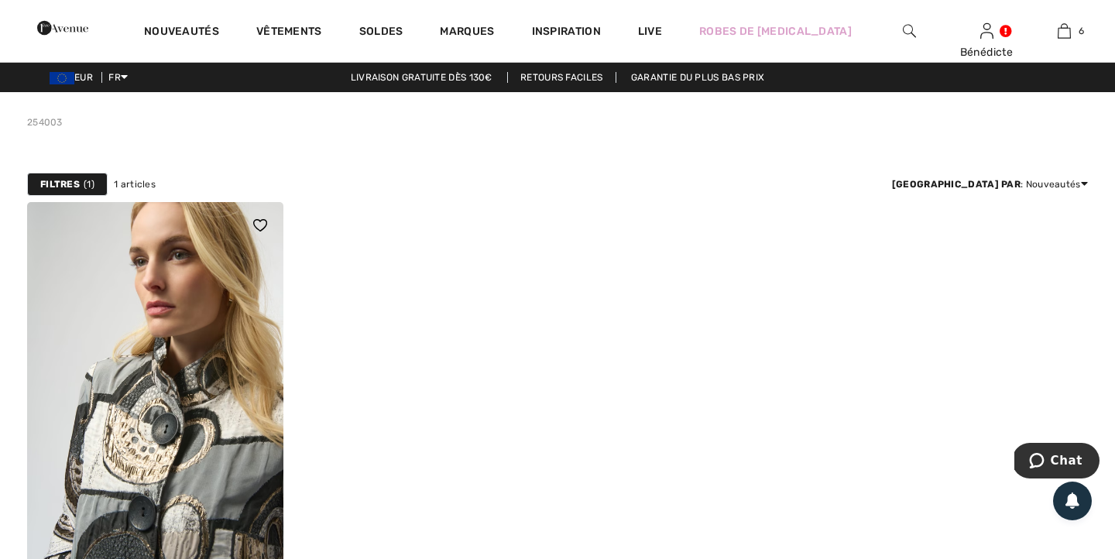
click at [268, 400] on img at bounding box center [155, 394] width 256 height 384
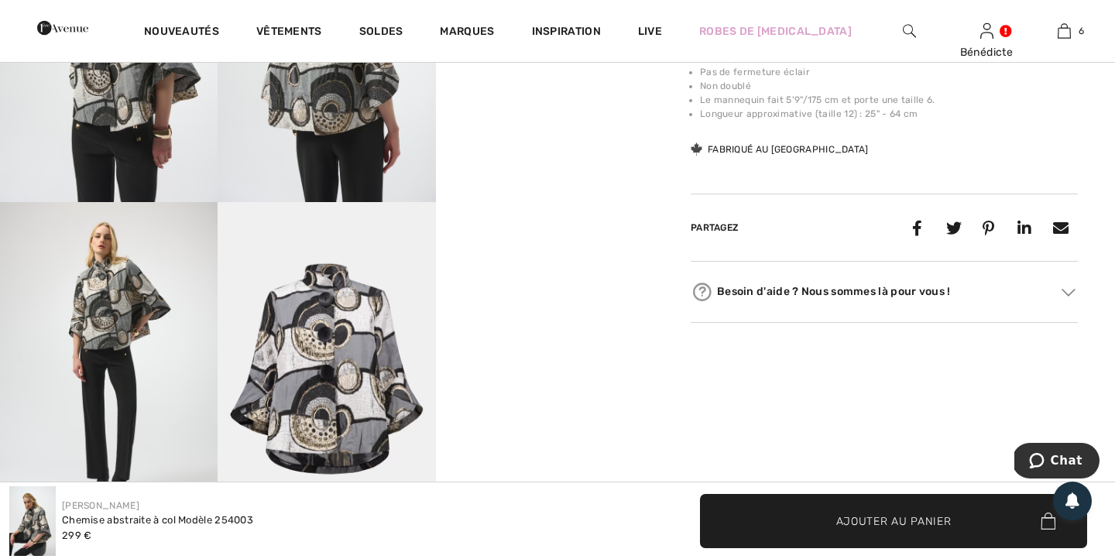
scroll to position [709, 0]
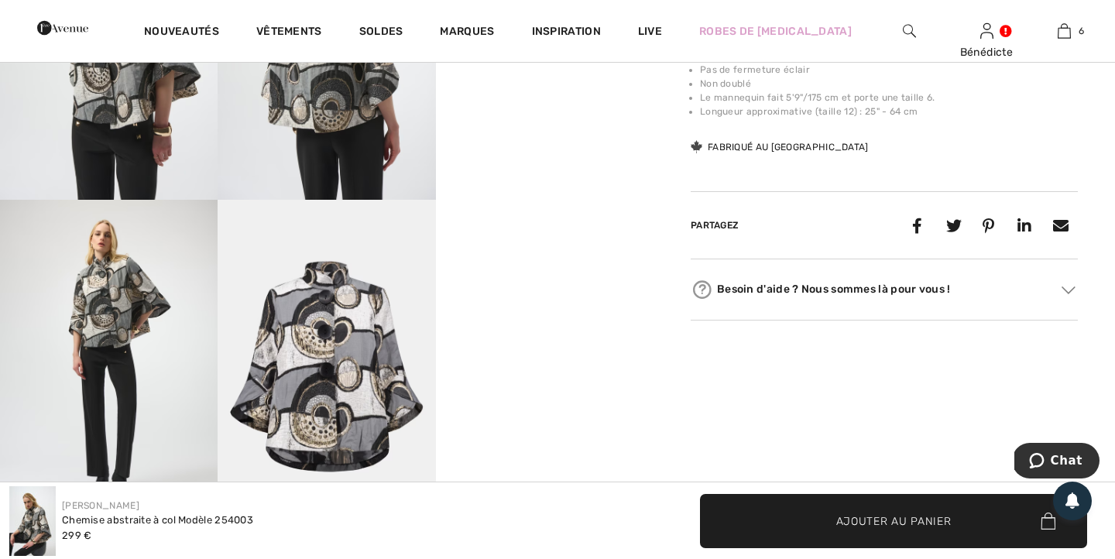
click at [80, 398] on img at bounding box center [109, 363] width 218 height 327
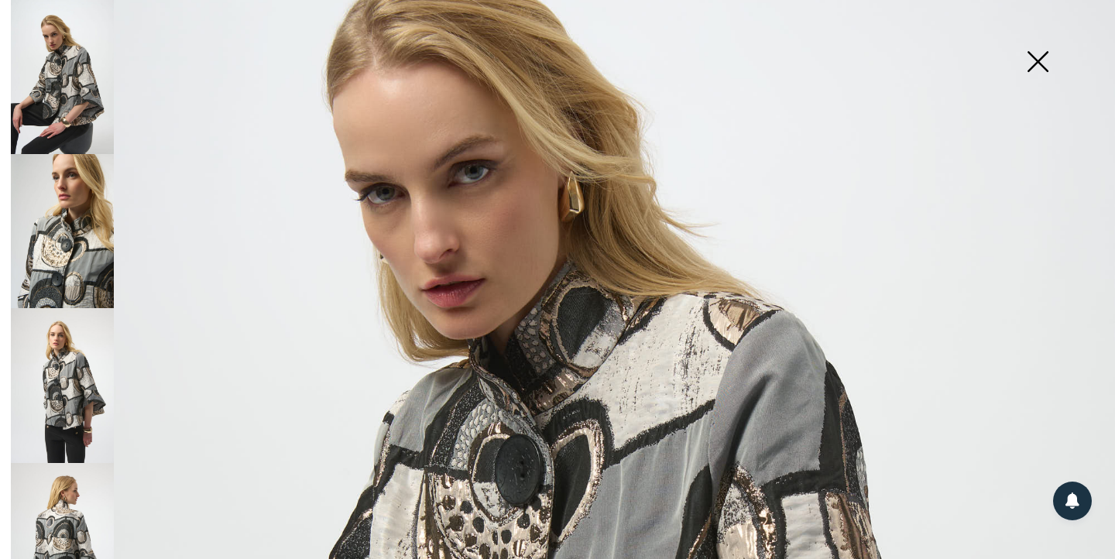
scroll to position [0, 0]
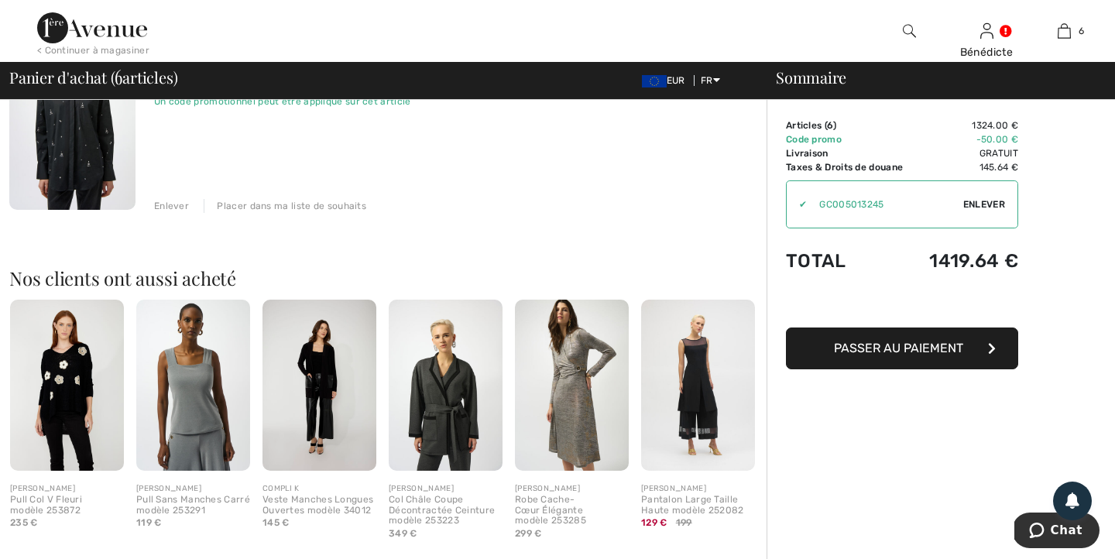
scroll to position [1261, 0]
